Goal: Check status: Check status

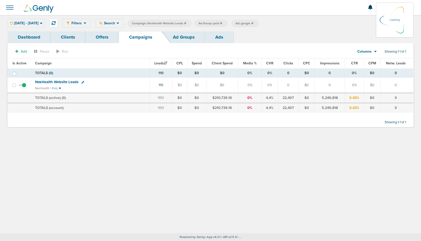
click at [227, 22] on label "Ad Group: paid" at bounding box center [210, 23] width 33 height 7
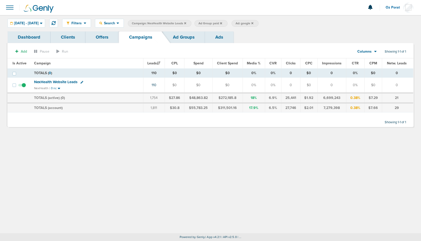
click at [222, 23] on icon at bounding box center [221, 23] width 2 height 2
click at [216, 23] on icon at bounding box center [215, 23] width 2 height 2
click at [39, 23] on span "[DATE] - [DATE]" at bounding box center [26, 24] width 25 height 4
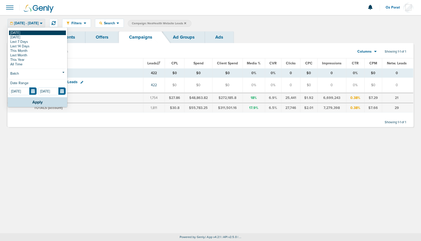
click at [38, 31] on link "[DATE]" at bounding box center [37, 33] width 57 height 5
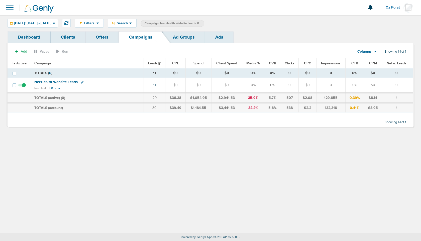
click at [199, 23] on icon at bounding box center [198, 23] width 2 height 2
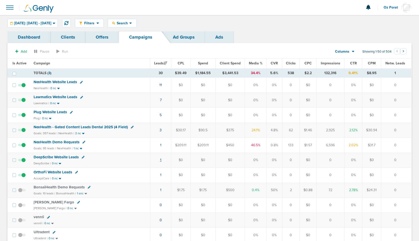
click at [161, 160] on link "1" at bounding box center [160, 160] width 1 height 4
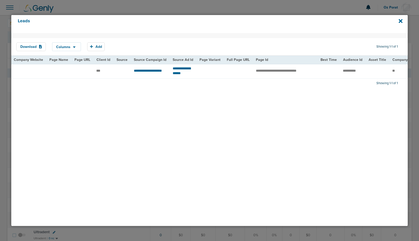
scroll to position [0, 420]
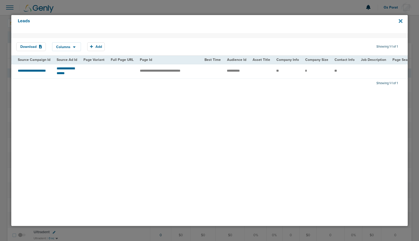
click at [400, 22] on icon at bounding box center [400, 21] width 4 height 6
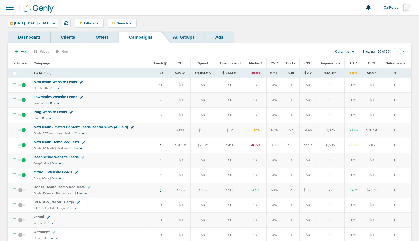
click at [161, 189] on link "1" at bounding box center [160, 190] width 1 height 4
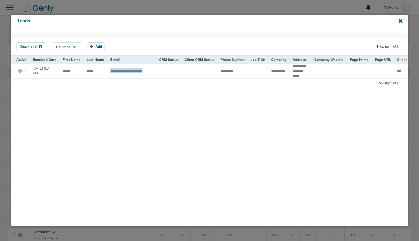
drag, startPoint x: 107, startPoint y: 71, endPoint x: 146, endPoint y: 78, distance: 39.5
click at [146, 78] on td "**********" at bounding box center [131, 71] width 49 height 15
click at [400, 22] on icon at bounding box center [400, 21] width 4 height 4
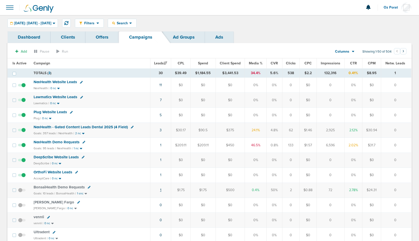
click at [161, 189] on link "1" at bounding box center [160, 190] width 1 height 4
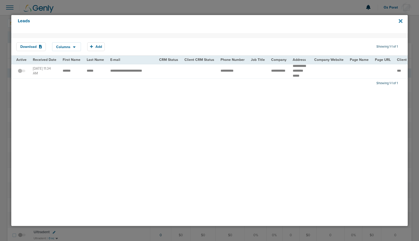
click at [400, 19] on icon at bounding box center [400, 21] width 4 height 6
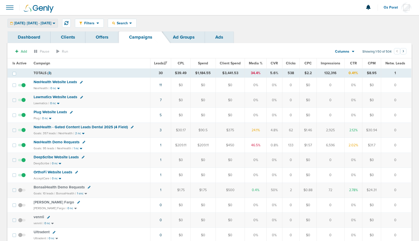
click at [45, 22] on span "[DATE]: [DATE] - [DATE]" at bounding box center [32, 24] width 37 height 4
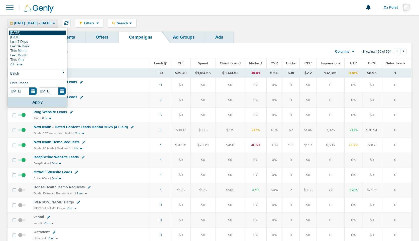
click at [31, 32] on link "[DATE]" at bounding box center [37, 33] width 57 height 5
